Goal: Task Accomplishment & Management: Manage account settings

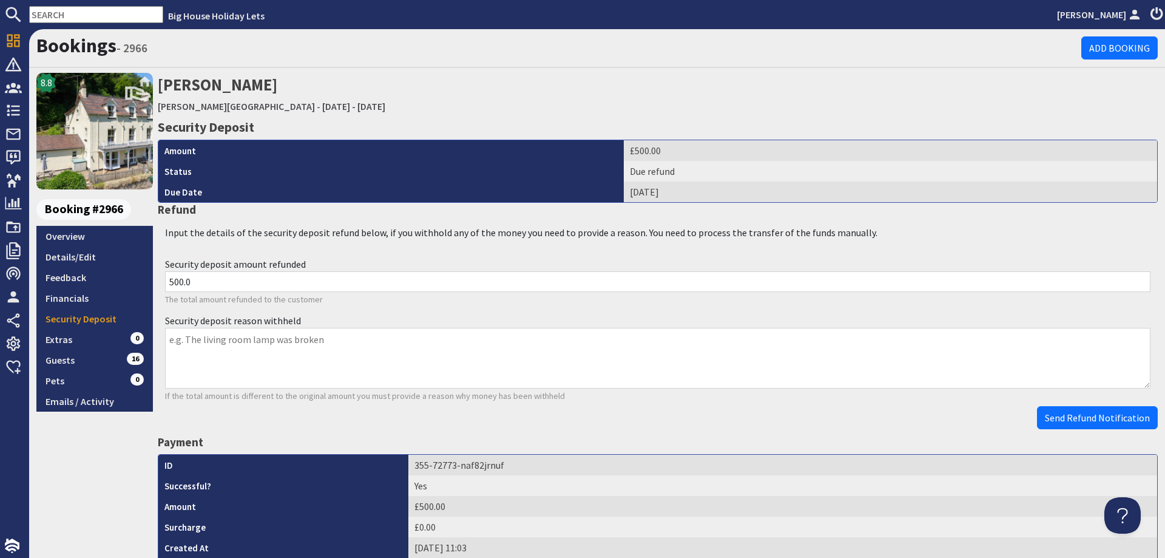
click at [64, 16] on input "text" at bounding box center [96, 14] width 134 height 17
click at [65, 13] on input "text" at bounding box center [96, 14] width 134 height 17
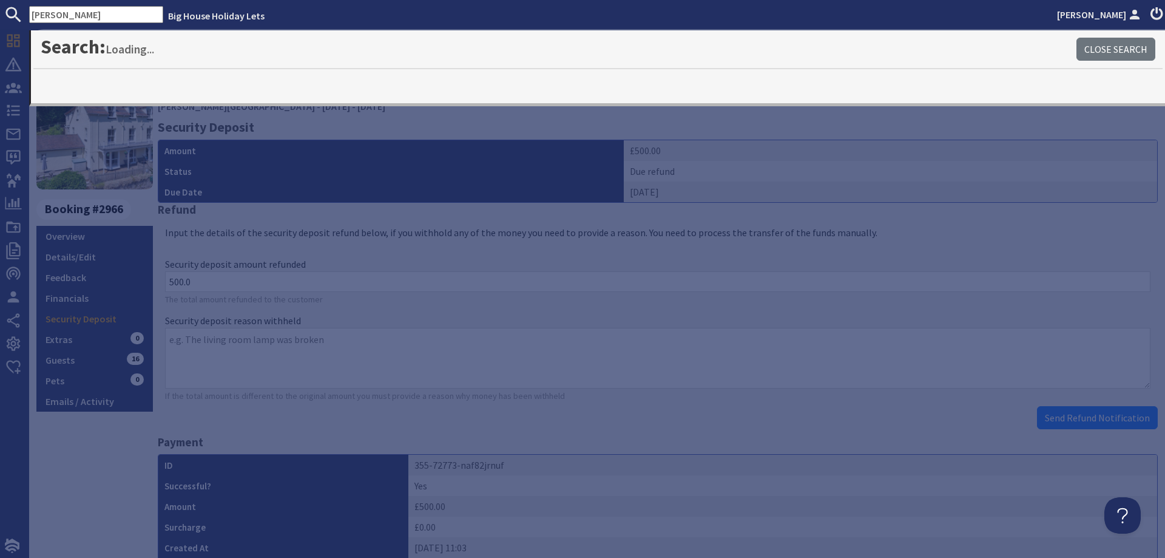
type input "[PERSON_NAME]"
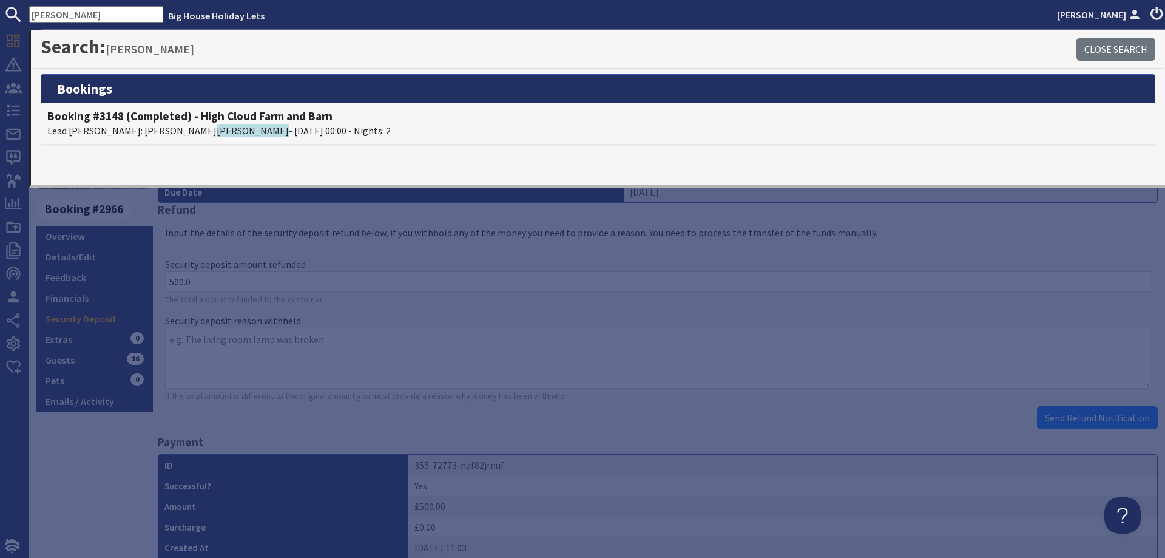
click at [112, 129] on p "Lead [PERSON_NAME]: [PERSON_NAME] - [DATE] 00:00 - Nights: 2" at bounding box center [598, 130] width 1102 height 15
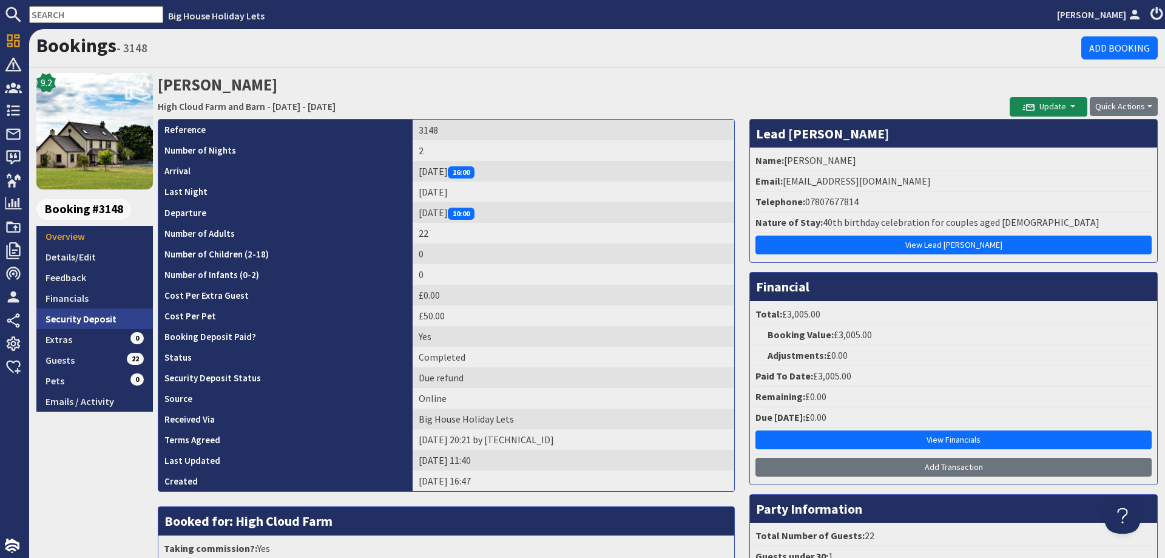
click at [70, 319] on link "Security Deposit" at bounding box center [94, 318] width 117 height 21
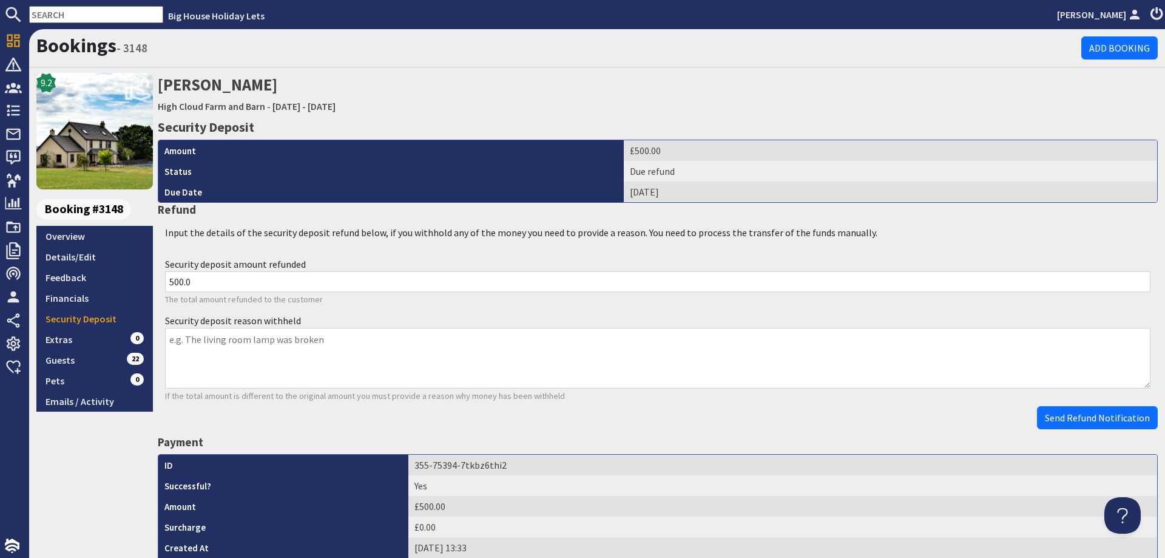
drag, startPoint x: 174, startPoint y: 344, endPoint x: 228, endPoint y: 347, distance: 53.5
click at [175, 344] on textarea "Security deposit reason withheld" at bounding box center [658, 358] width 986 height 61
drag, startPoint x: 206, startPoint y: 280, endPoint x: 147, endPoint y: 274, distance: 59.8
click at [147, 274] on div "9.2 Booking #3148 Overview Details/Edit Feedback Financials Security Deposit Ex…" at bounding box center [597, 481] width 1136 height 816
type input "492.11"
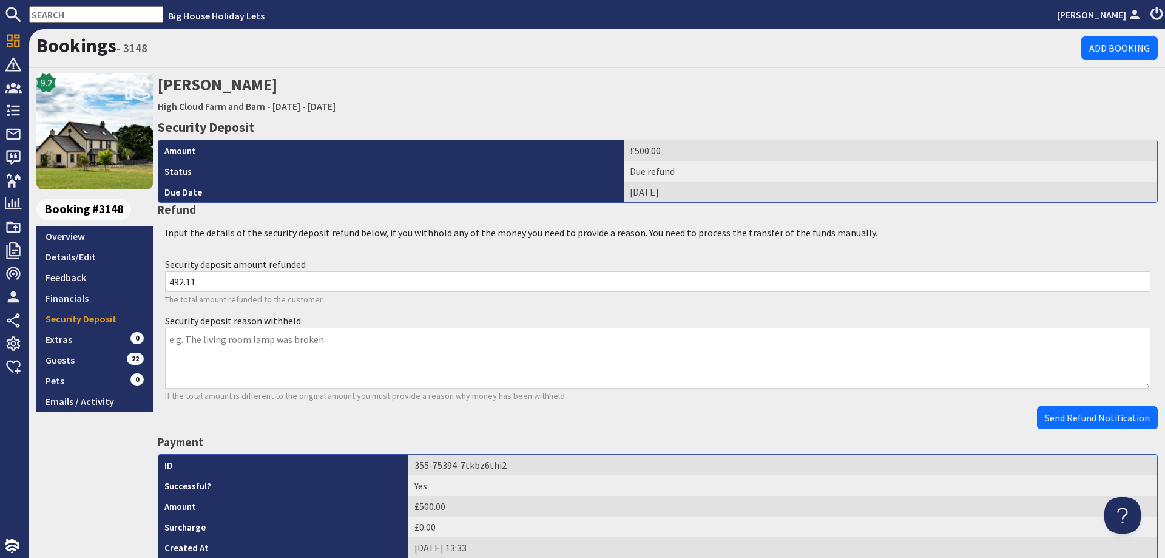
click at [181, 339] on textarea "Security deposit reason withheld" at bounding box center [658, 358] width 986 height 61
type textarea "£7.89 Postage - return of coats"
click at [1064, 419] on span "Send Refund Notification" at bounding box center [1097, 417] width 105 height 12
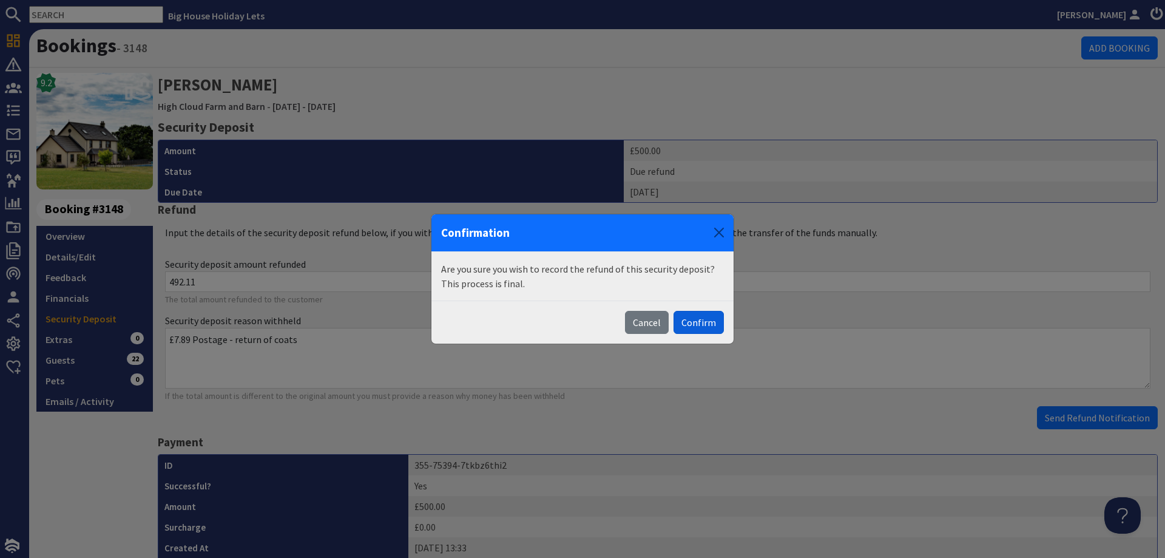
click at [715, 328] on button "Confirm" at bounding box center [699, 322] width 50 height 23
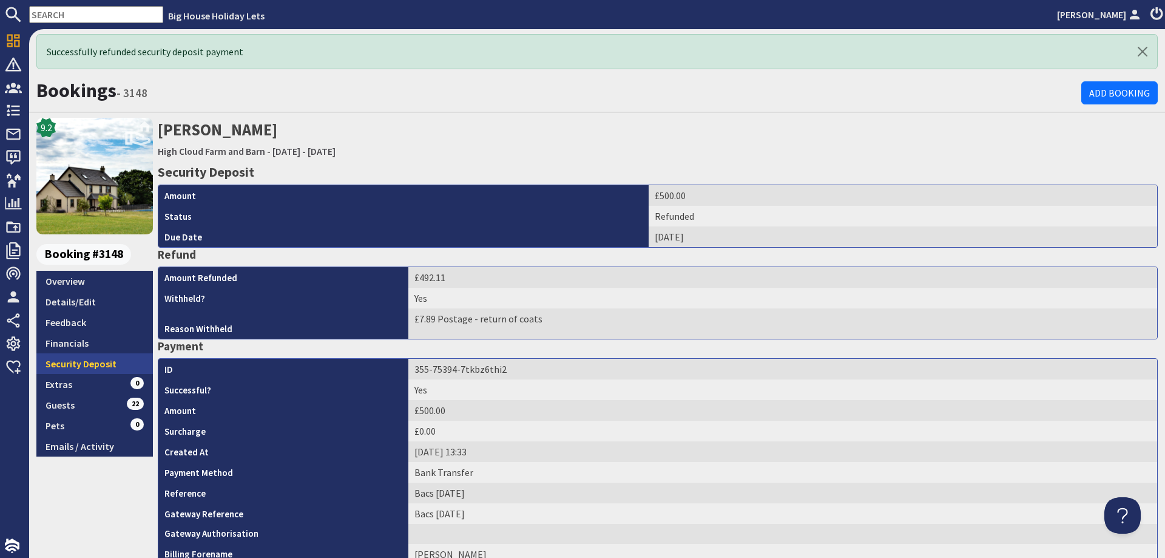
click at [58, 360] on link "Security Deposit" at bounding box center [94, 363] width 117 height 21
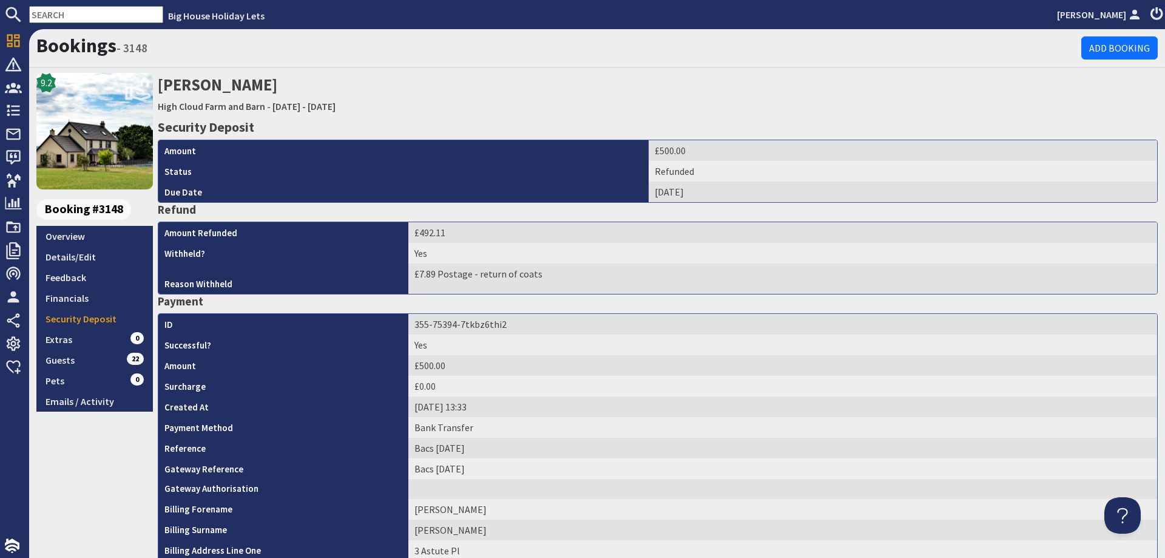
click at [99, 12] on input "text" at bounding box center [96, 14] width 134 height 17
click at [67, 13] on input "r" at bounding box center [96, 14] width 134 height 17
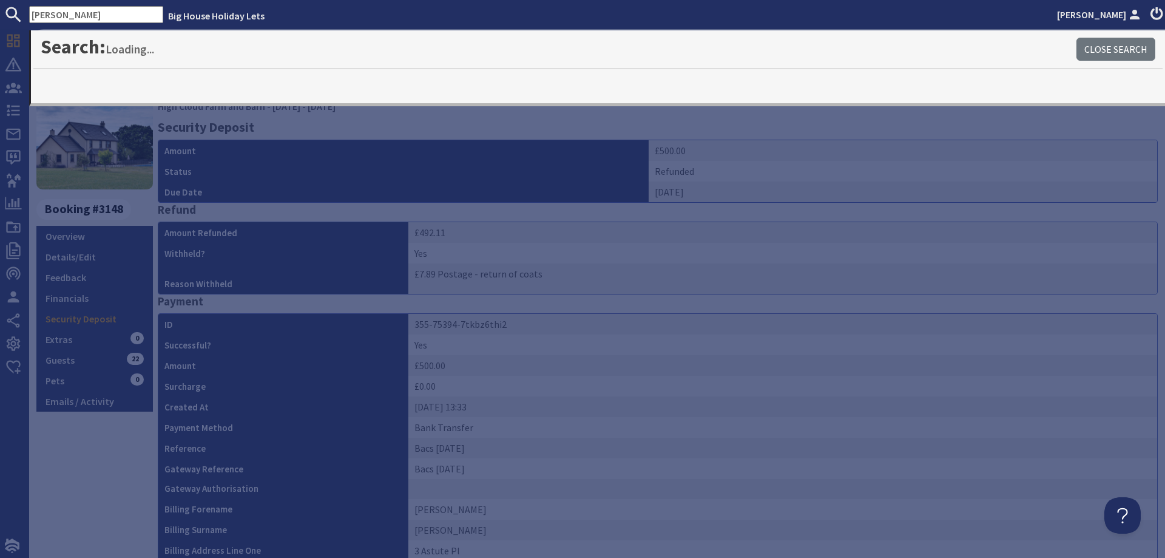
type input "[PERSON_NAME]"
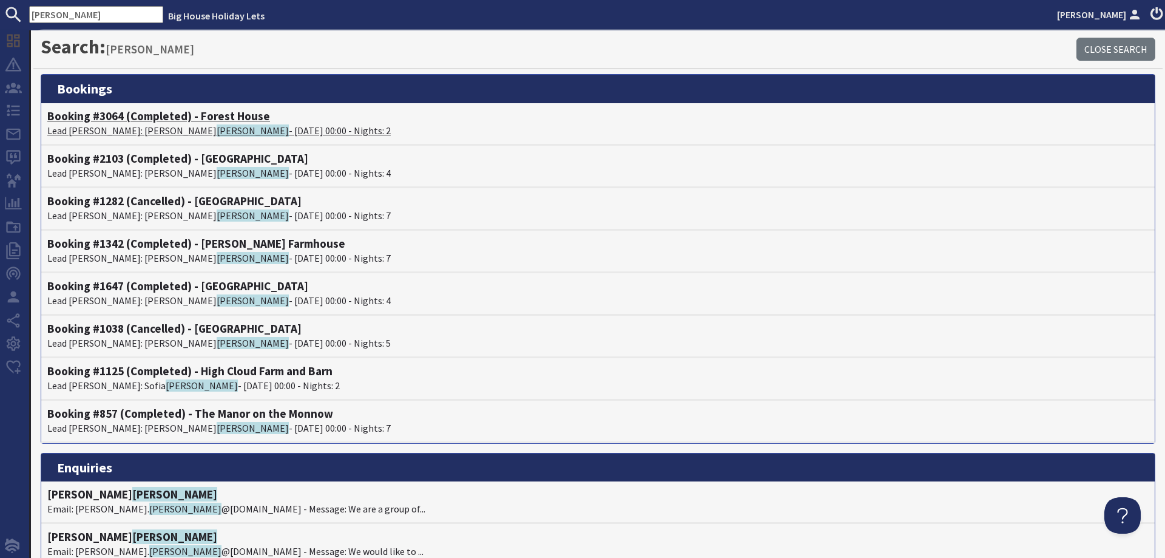
click at [115, 134] on p "Lead [PERSON_NAME]: [PERSON_NAME] - [DATE] 00:00 - Nights: 2" at bounding box center [598, 130] width 1102 height 15
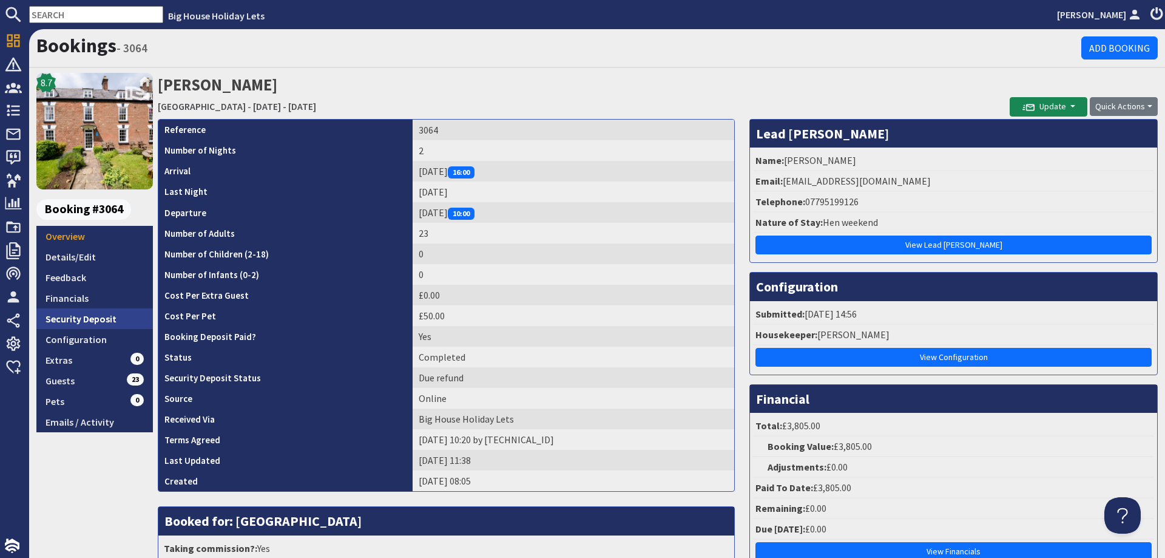
click at [98, 316] on link "Security Deposit" at bounding box center [94, 318] width 117 height 21
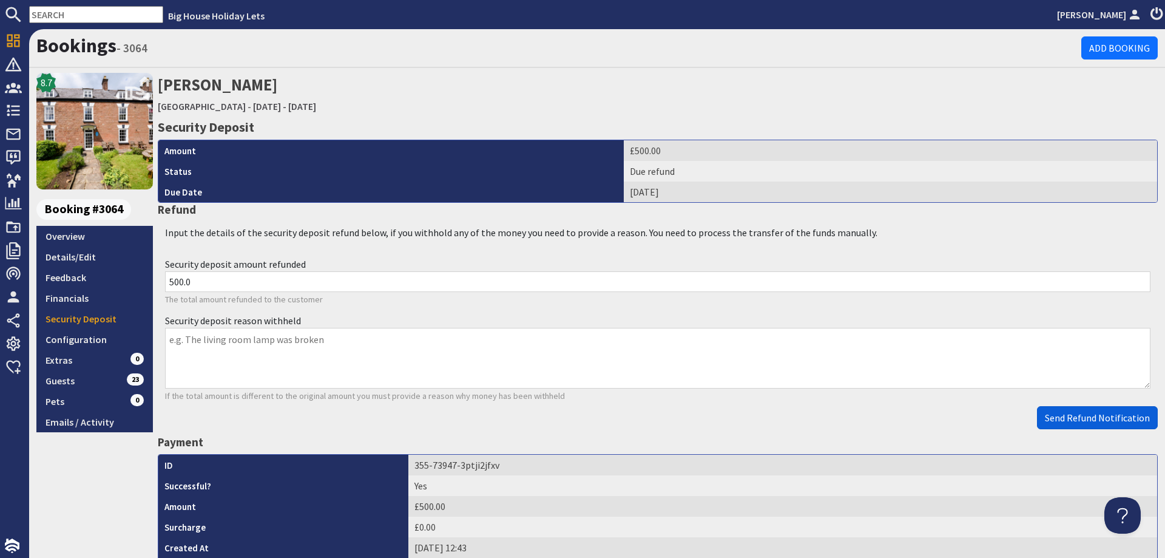
click at [1057, 422] on span "Send Refund Notification" at bounding box center [1097, 417] width 105 height 12
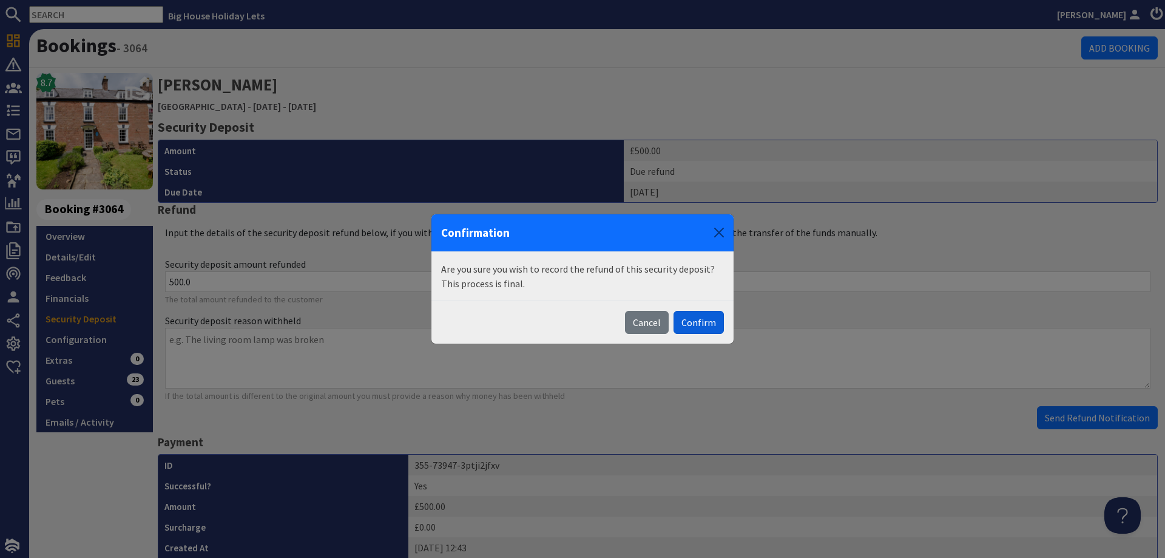
click at [691, 322] on button "Confirm" at bounding box center [699, 322] width 50 height 23
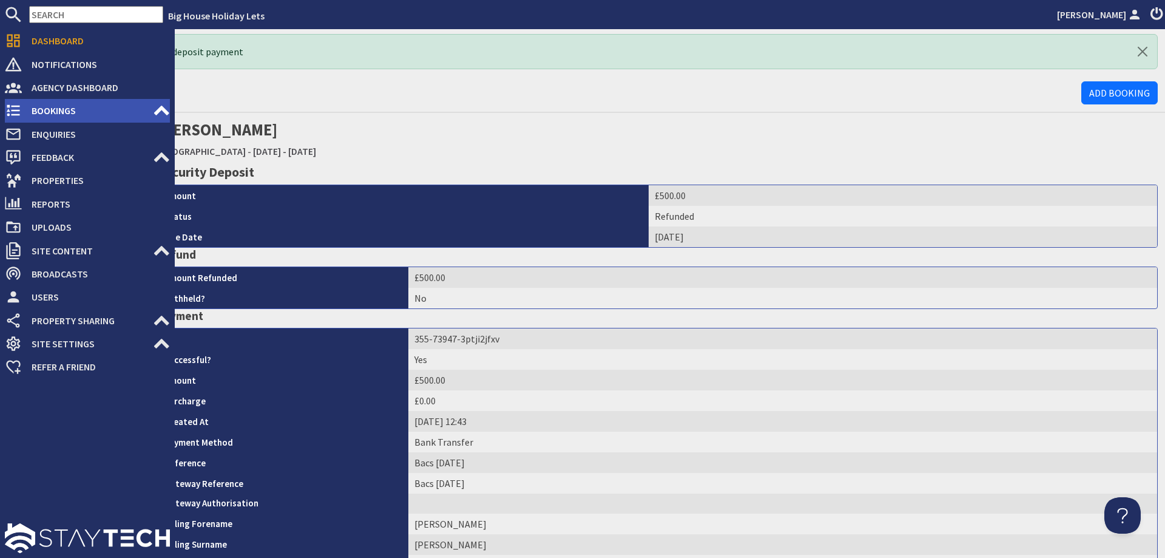
click at [51, 111] on span "Bookings" at bounding box center [87, 110] width 131 height 19
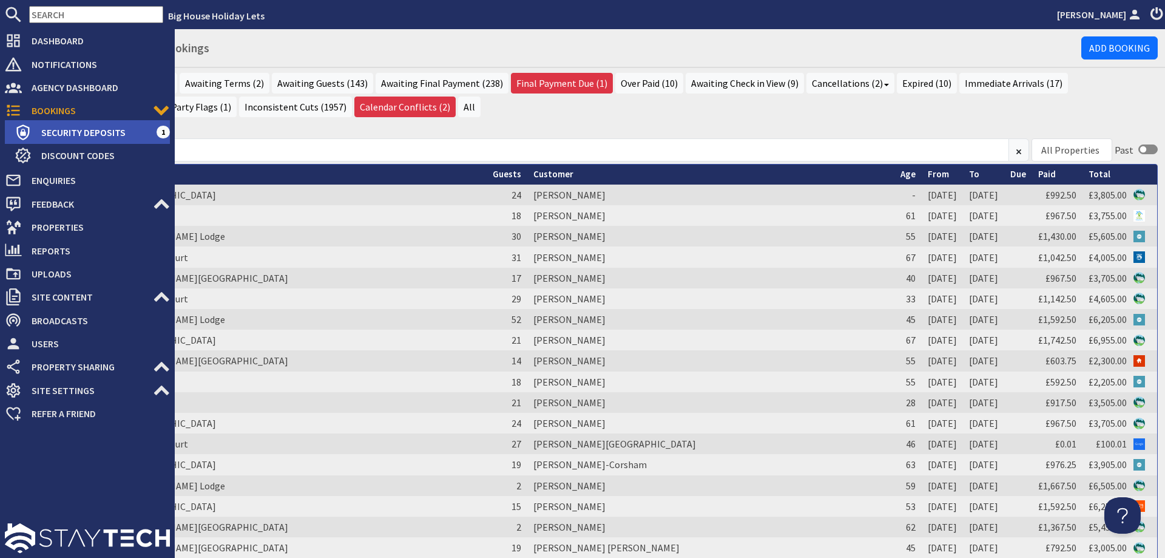
click at [64, 137] on span "Security Deposits" at bounding box center [94, 132] width 125 height 19
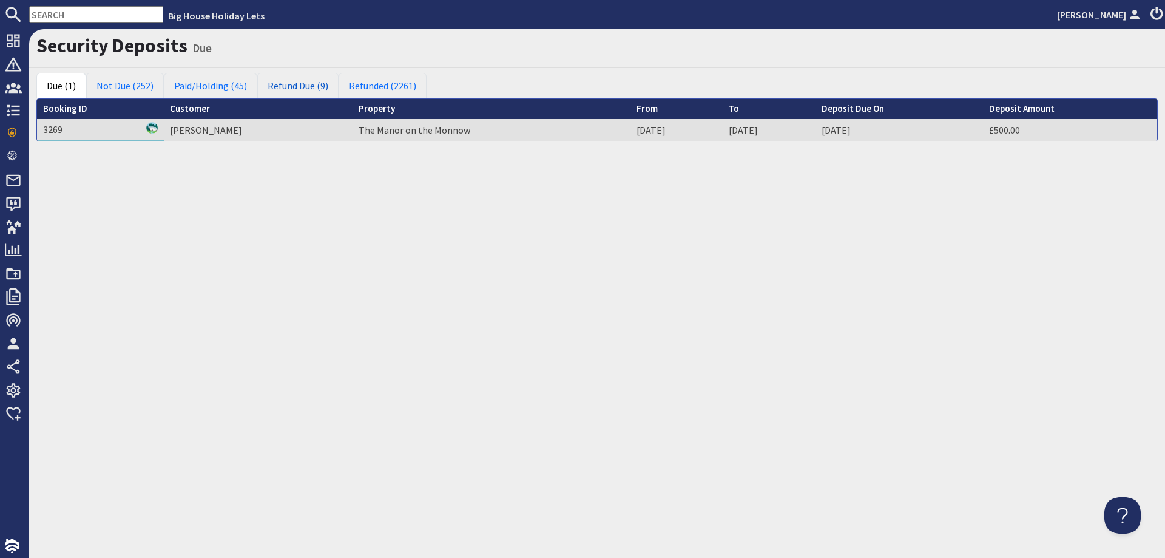
click at [289, 92] on link "Refund Due (9)" at bounding box center [297, 85] width 81 height 25
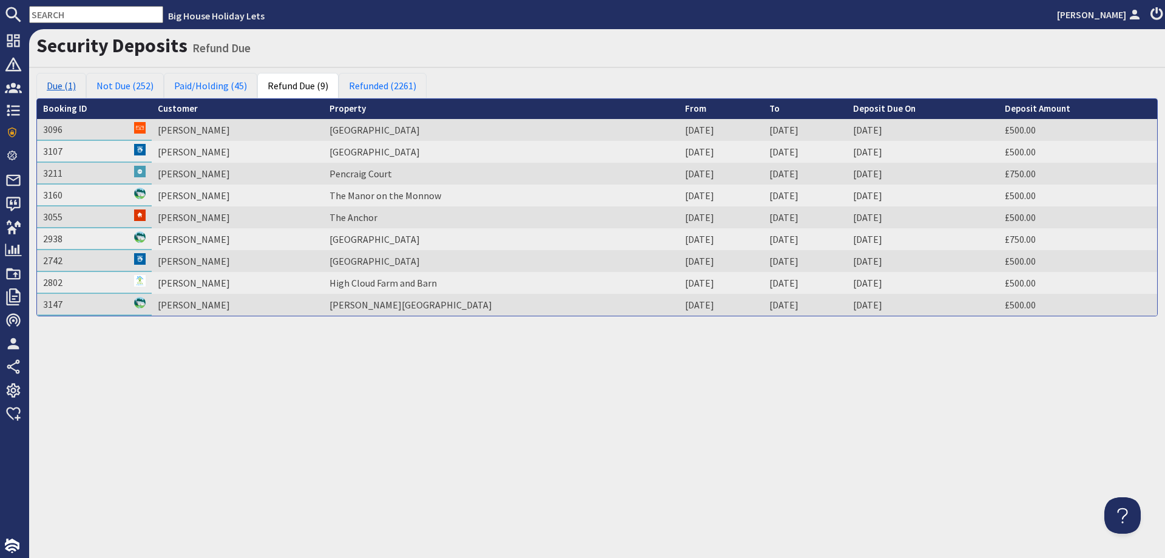
click at [72, 86] on link "Due (1)" at bounding box center [61, 85] width 50 height 25
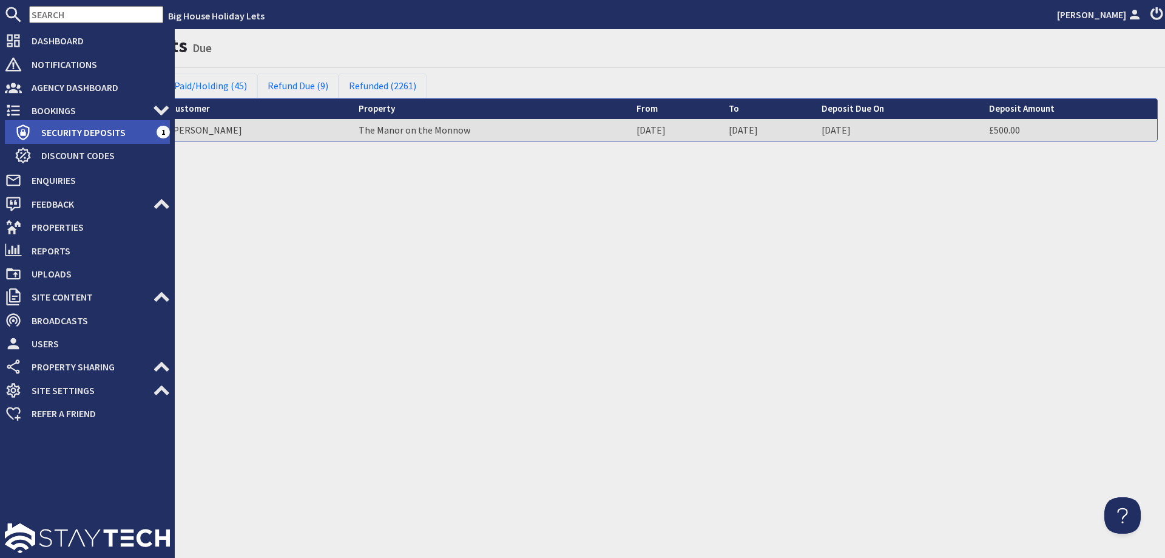
click at [62, 135] on span "Security Deposits" at bounding box center [94, 132] width 125 height 19
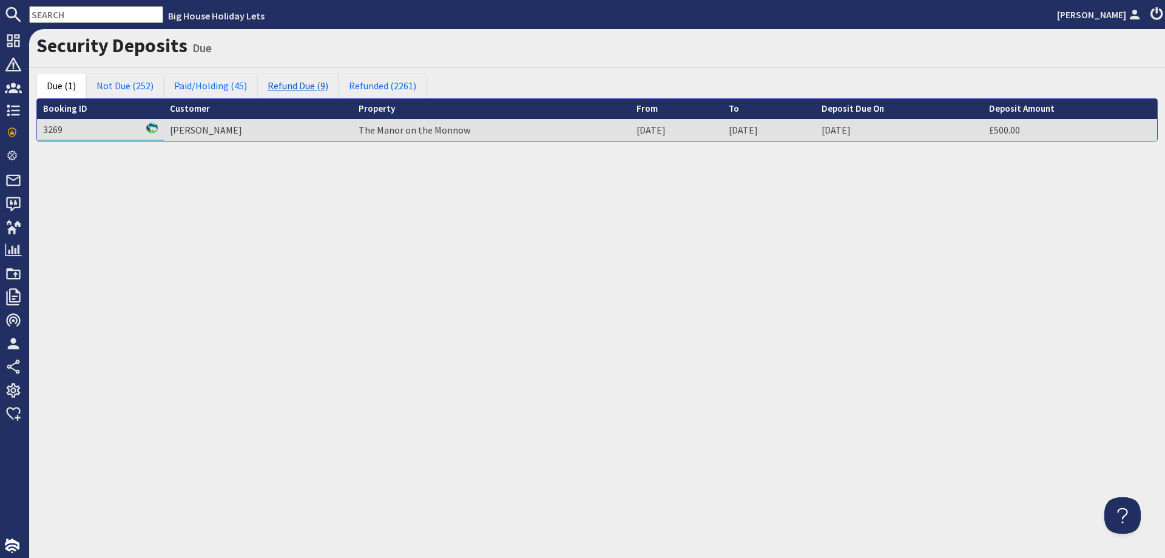
click at [297, 90] on link "Refund Due (9)" at bounding box center [297, 85] width 81 height 25
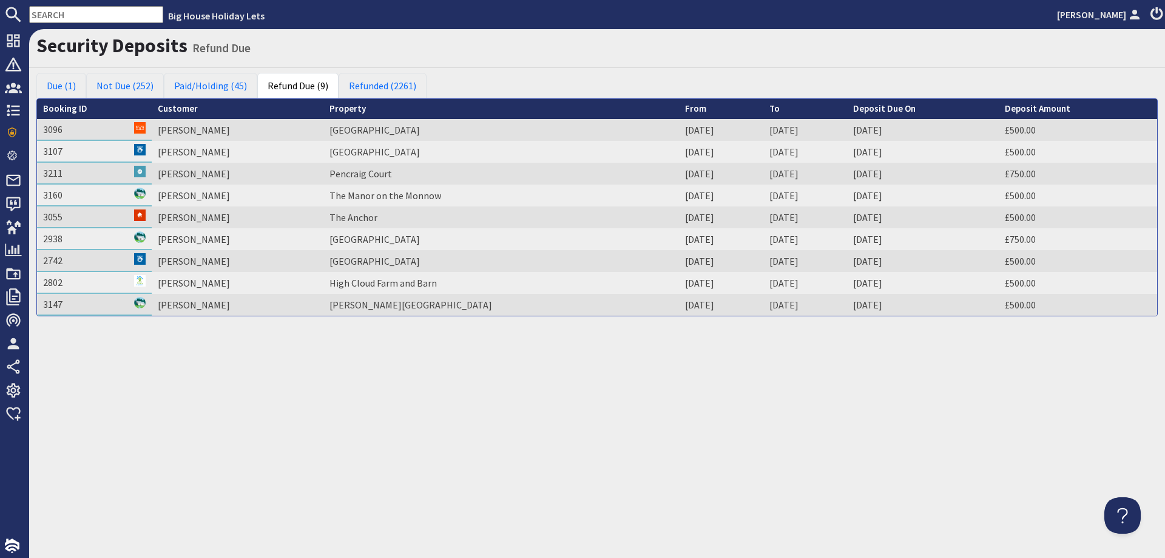
drag, startPoint x: 815, startPoint y: 45, endPoint x: 787, endPoint y: 52, distance: 29.3
click at [787, 52] on h1 "Security Deposits Refund Due" at bounding box center [597, 45] width 1122 height 23
click at [785, 50] on h1 "Security Deposits Refund Due" at bounding box center [597, 45] width 1122 height 23
